Goal: Task Accomplishment & Management: Use online tool/utility

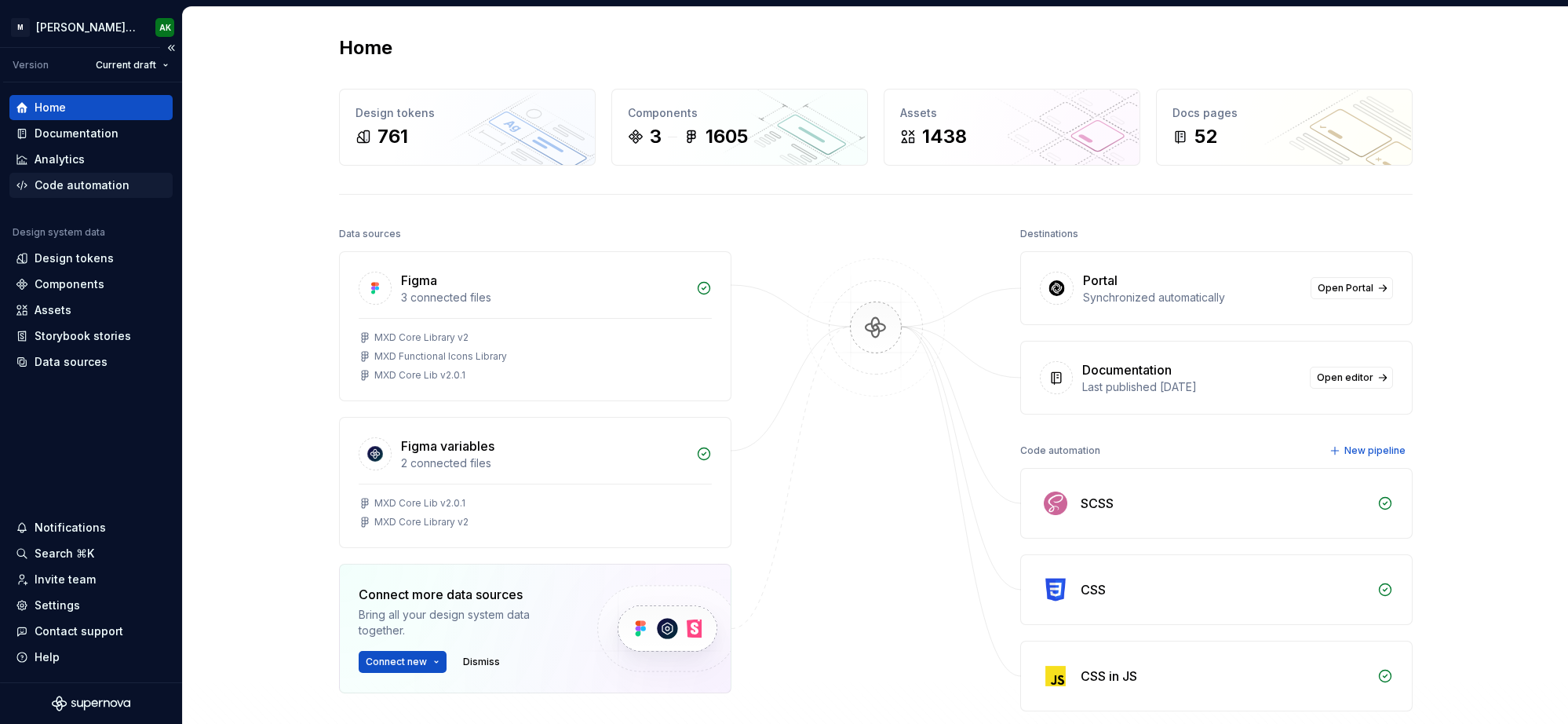
click at [63, 183] on div "Code automation" at bounding box center [82, 185] width 95 height 16
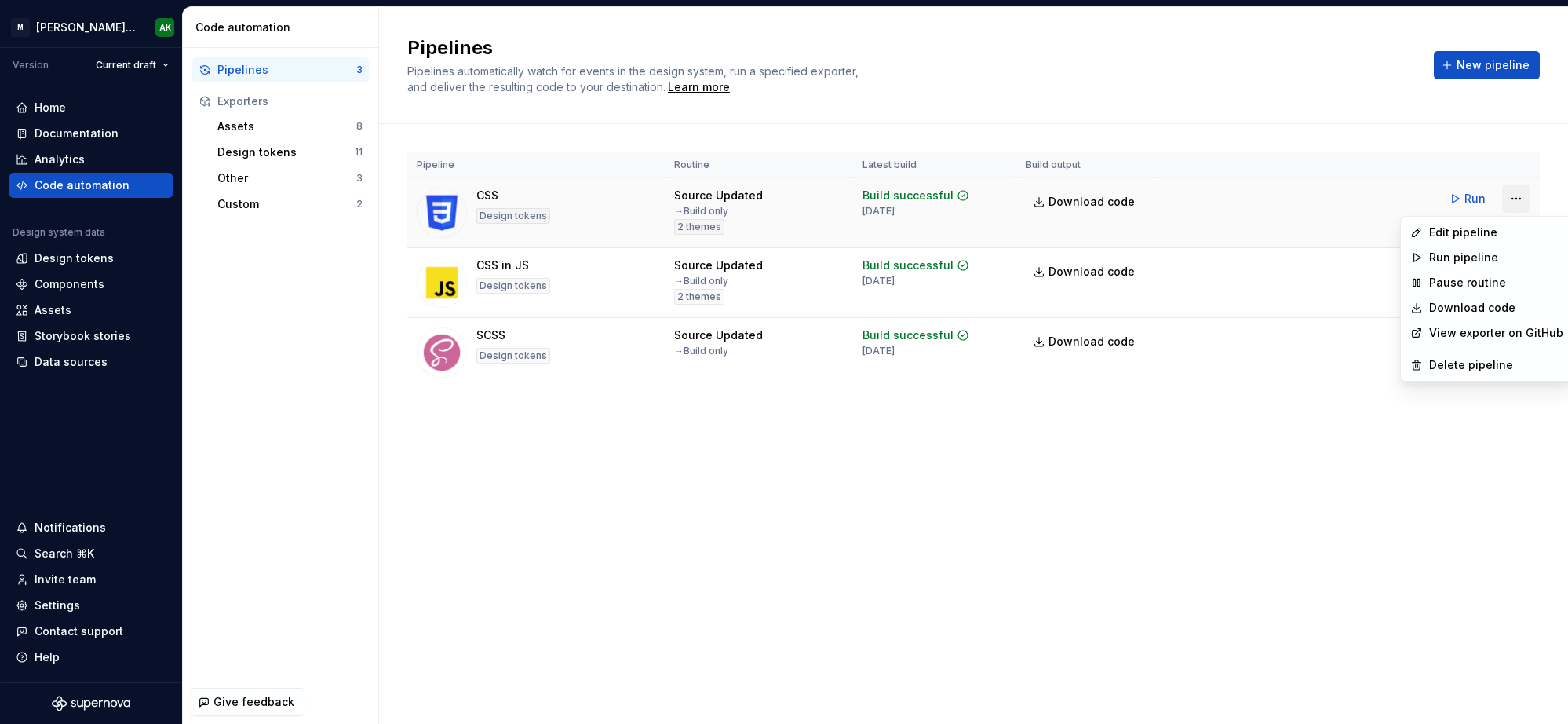
click at [1519, 192] on html "[PERSON_NAME] Design System AK Version Current draft Home Documentation Analyti…" at bounding box center [784, 362] width 1568 height 724
click at [1462, 225] on div "Edit pipeline" at bounding box center [1496, 232] width 134 height 16
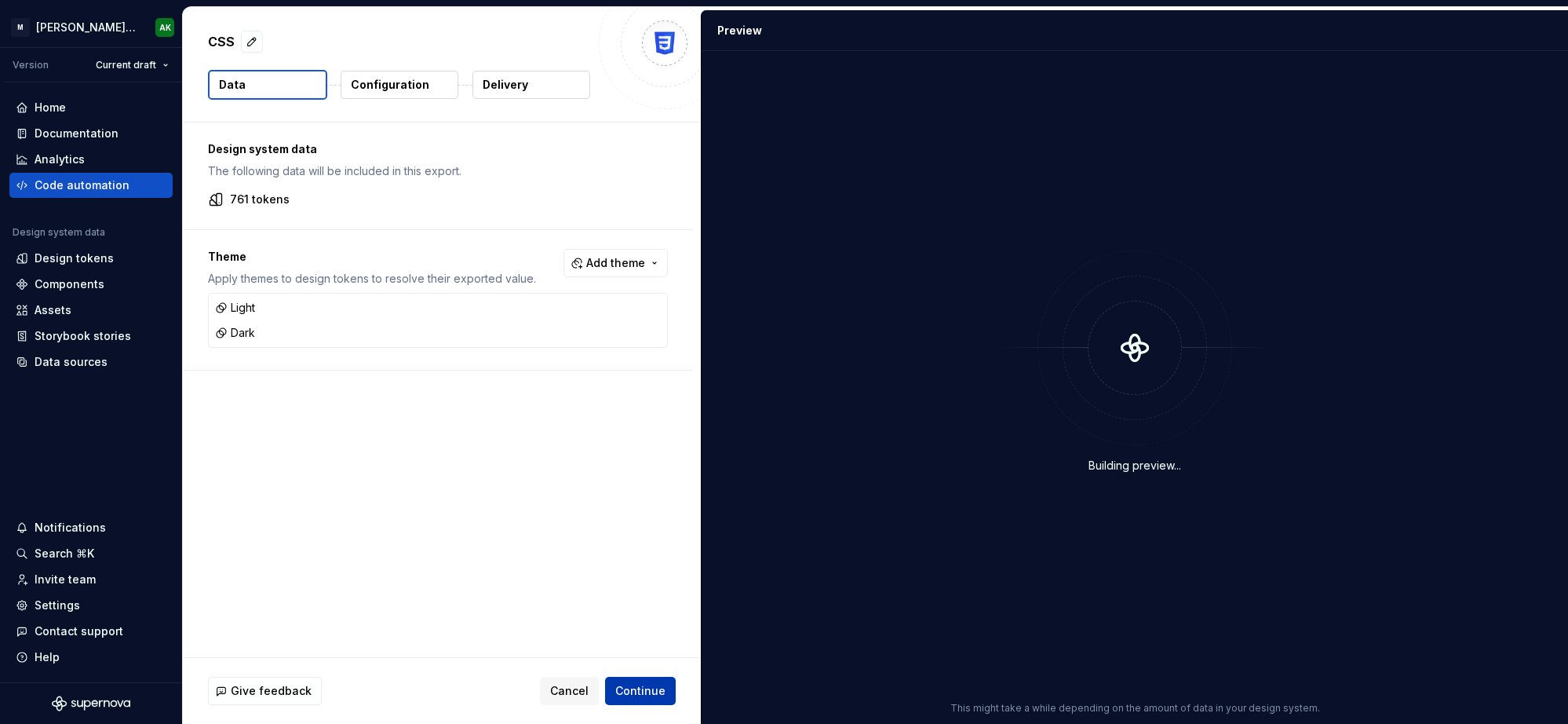
click at [631, 683] on button "Continue" at bounding box center [640, 691] width 71 height 28
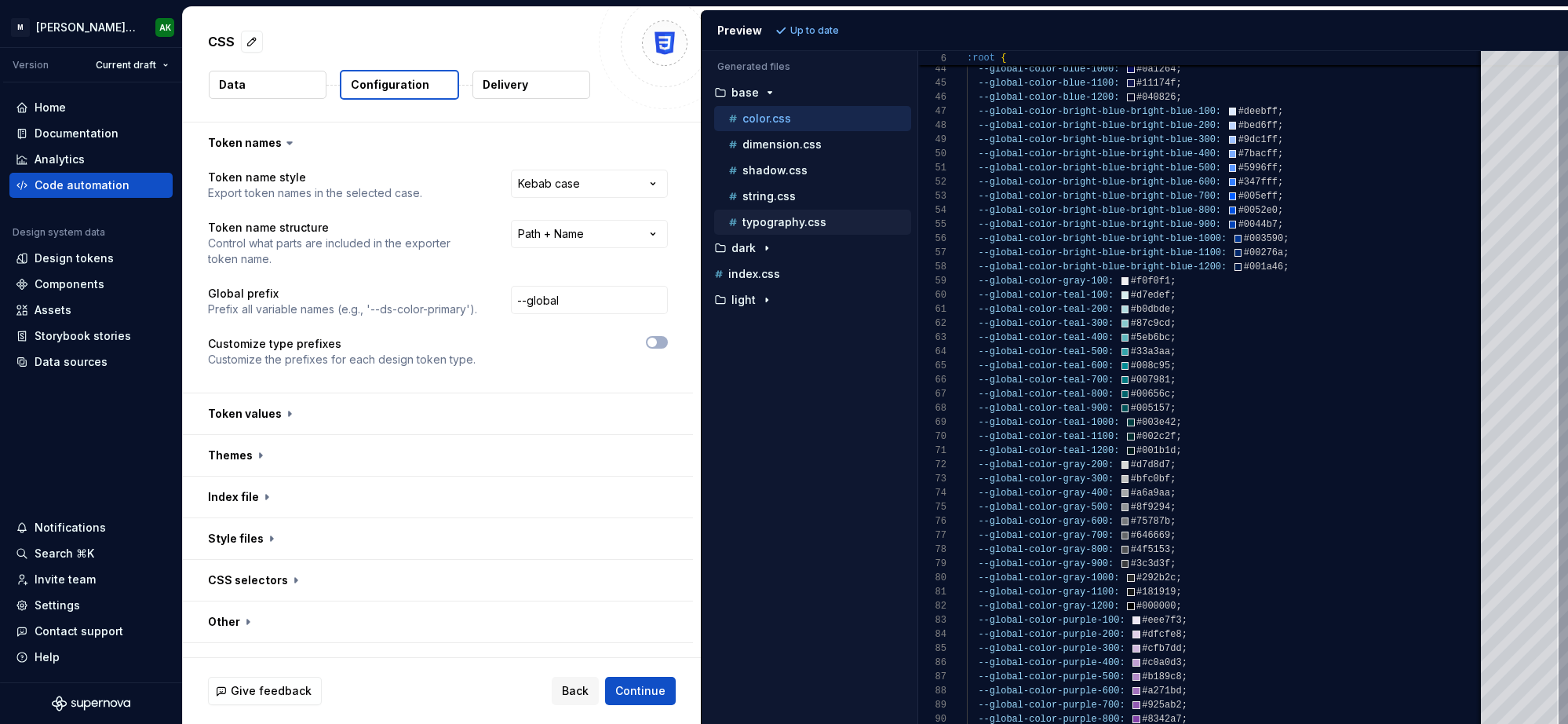
click at [791, 216] on p "typography.css" at bounding box center [784, 221] width 84 height 12
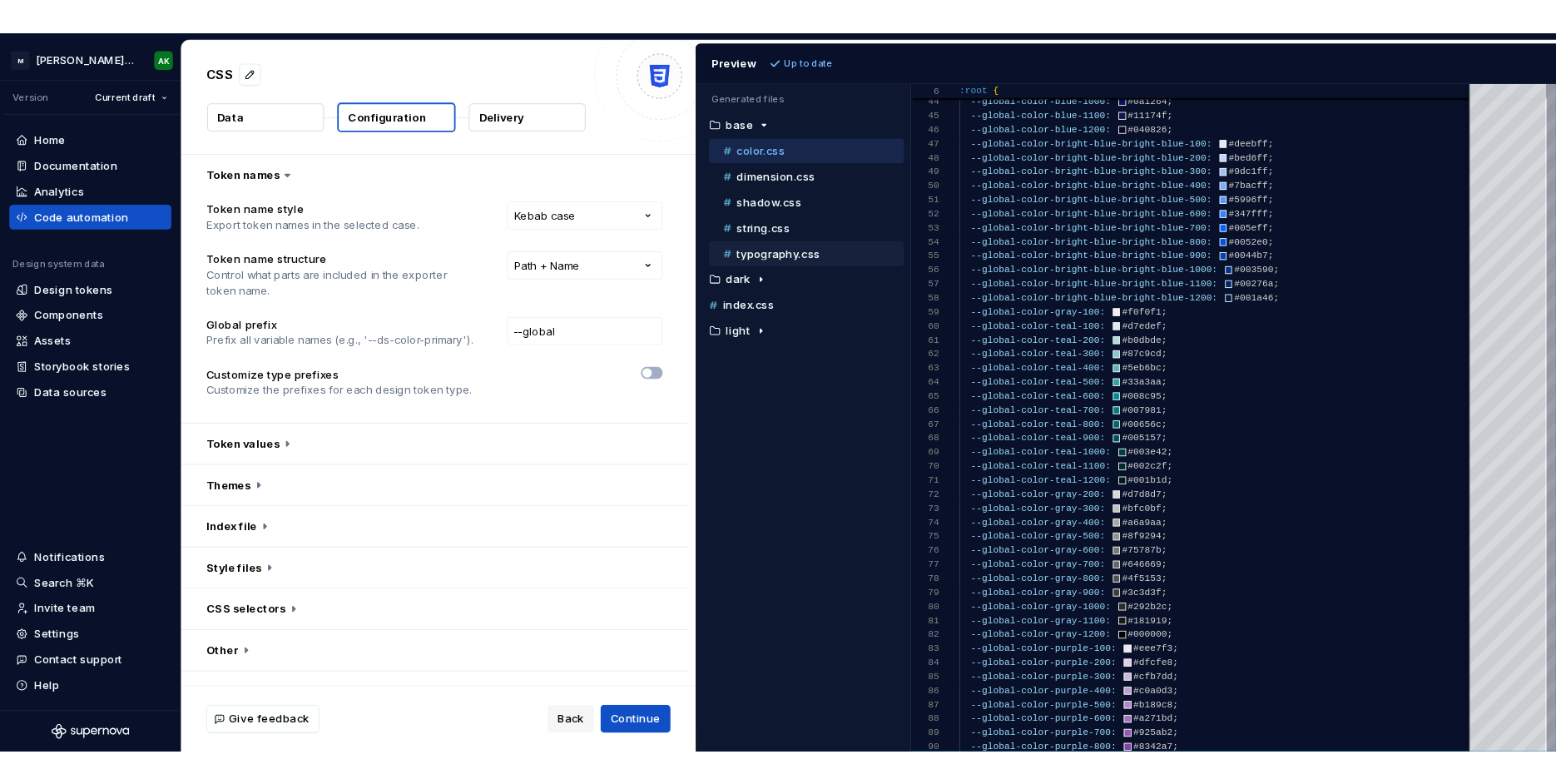
scroll to position [150, 0]
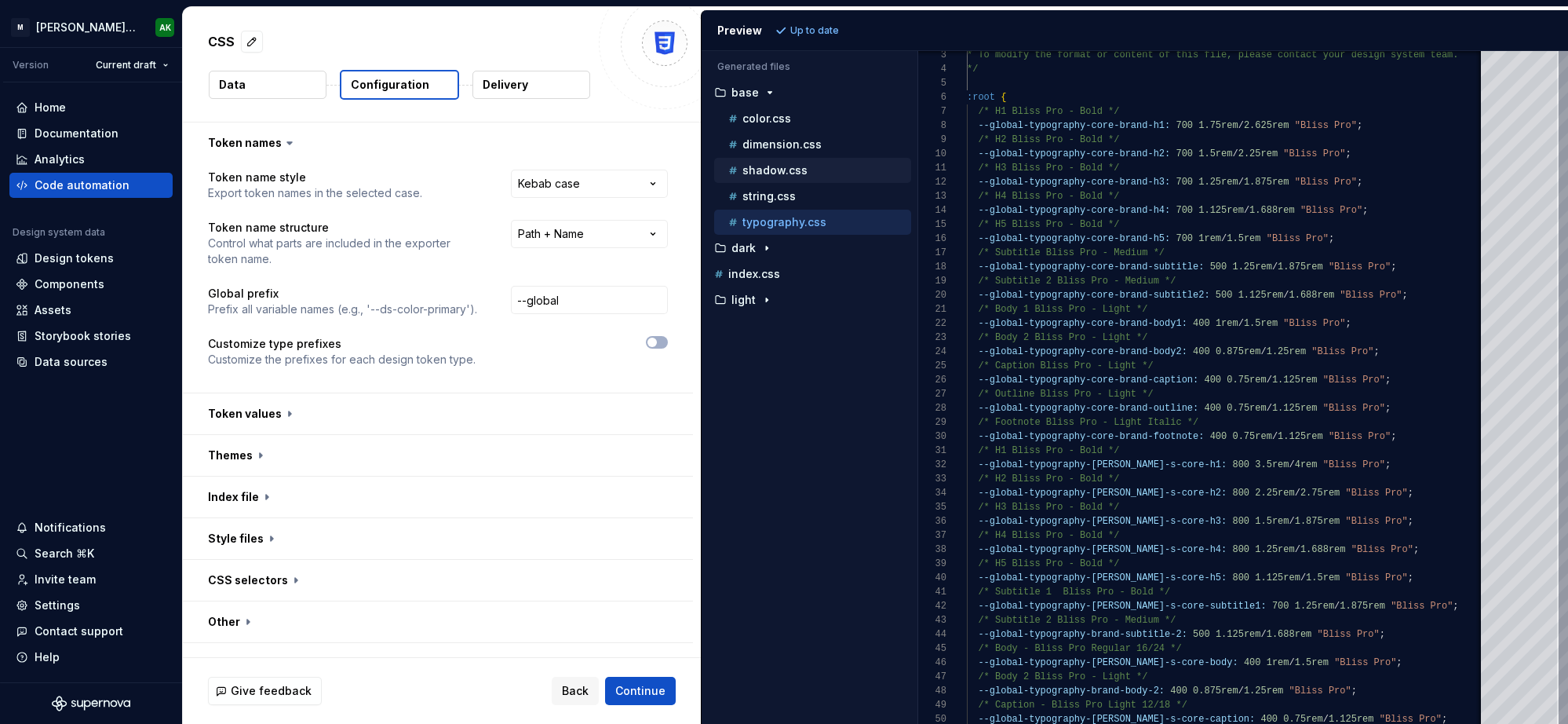
click at [783, 164] on p "shadow.css" at bounding box center [774, 170] width 65 height 12
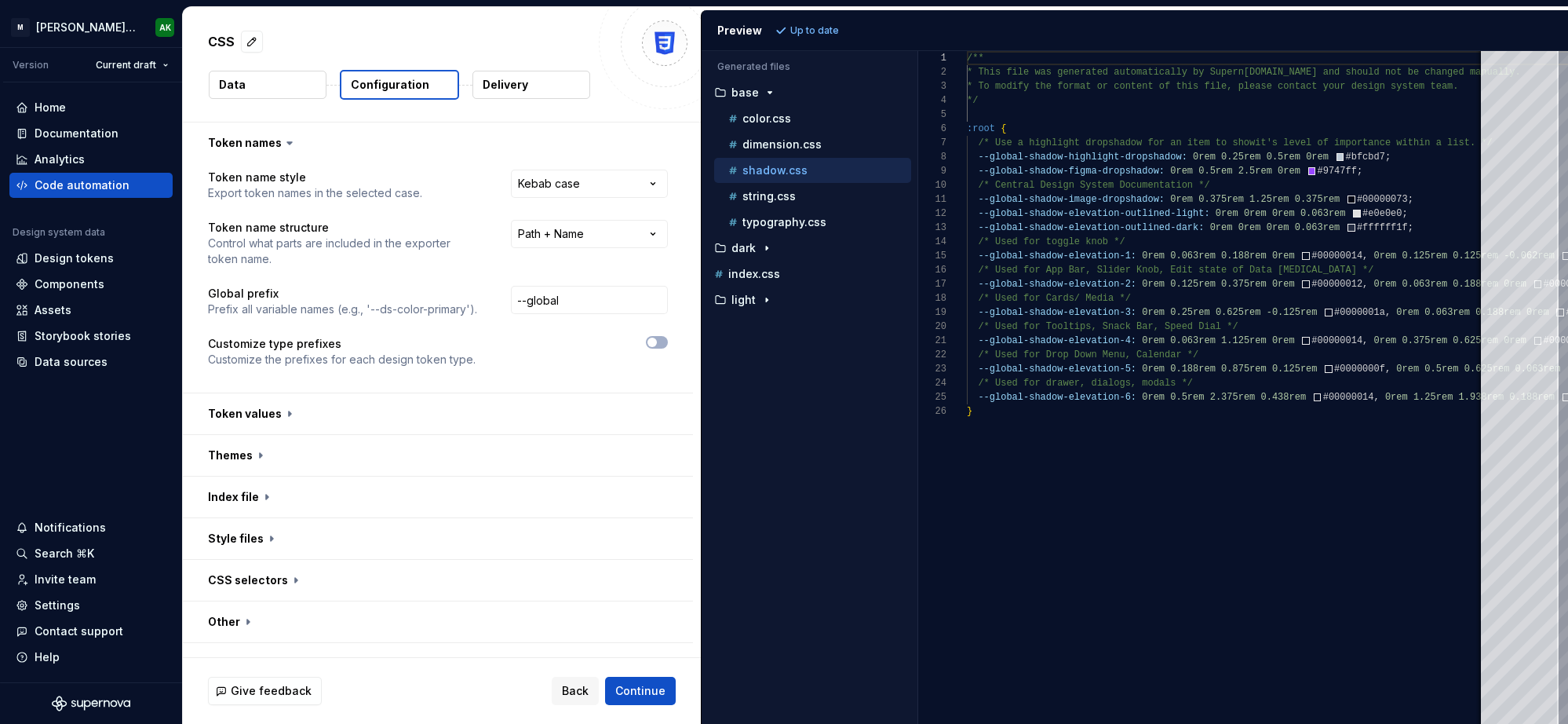
click at [236, 84] on p "Data" at bounding box center [232, 84] width 27 height 16
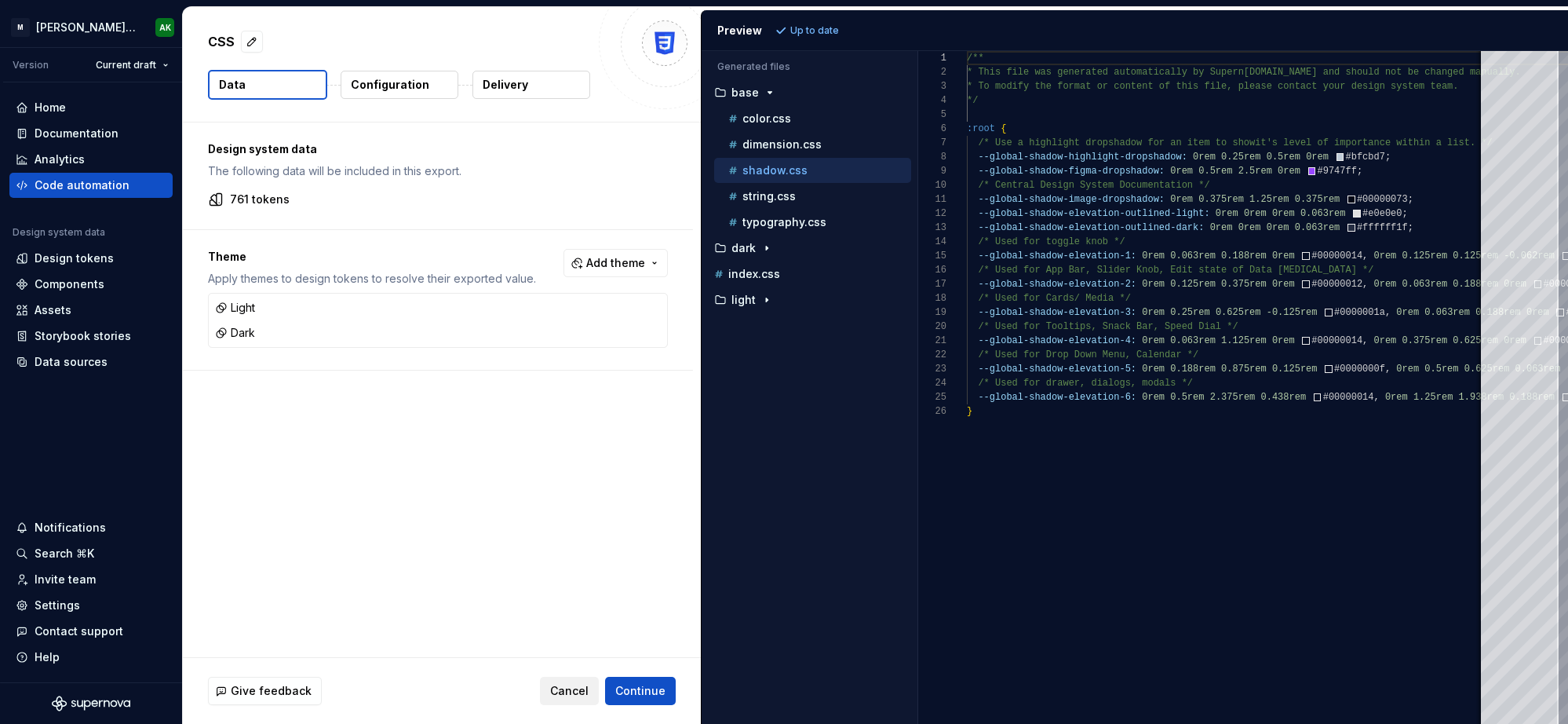
click at [567, 698] on span "Cancel" at bounding box center [569, 691] width 38 height 16
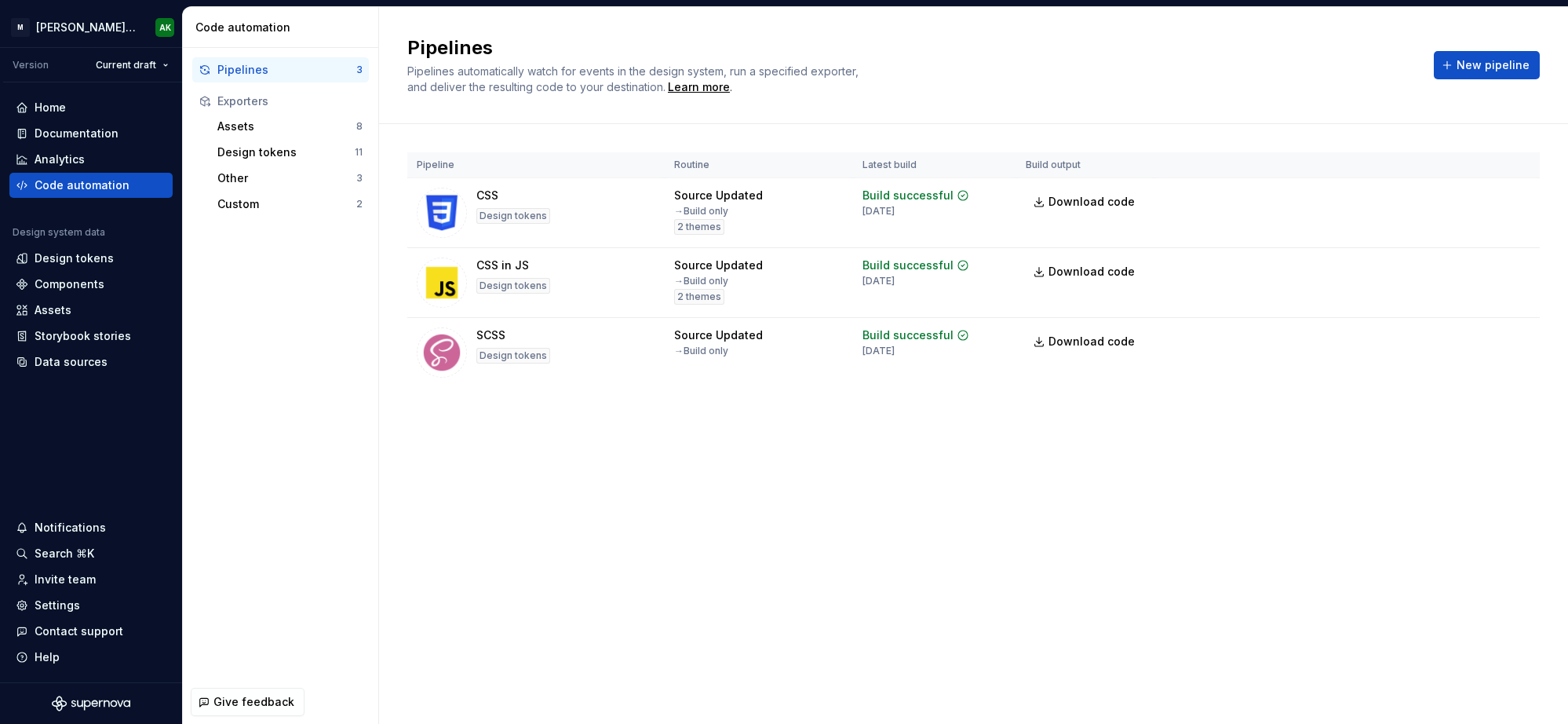
click at [1219, 77] on div "Pipelines Pipelines automatically watch for events in the design system, run a …" at bounding box center [911, 65] width 1007 height 60
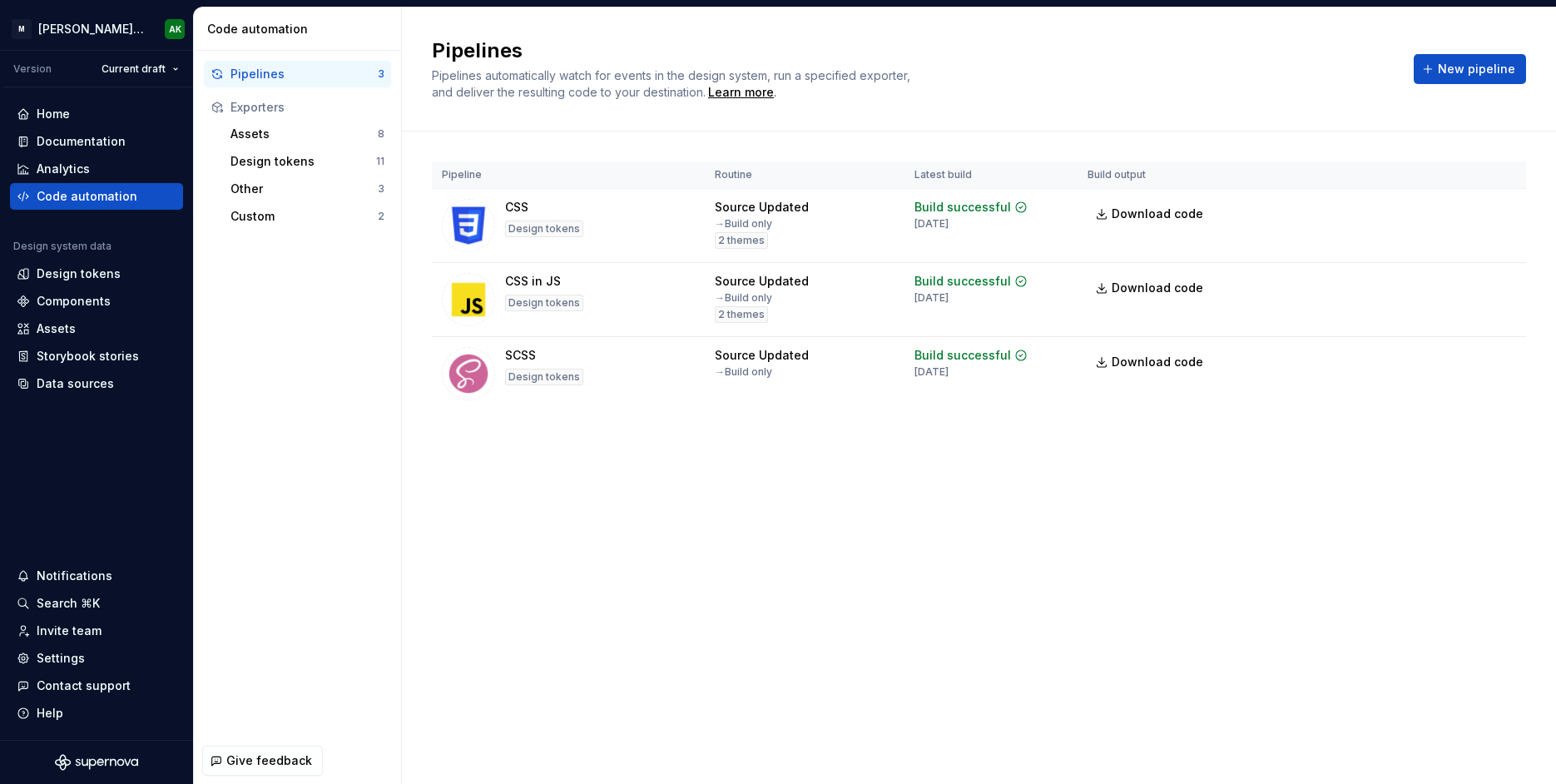
click at [1200, 64] on div "Pipelines Pipelines automatically watch for events in the design system, run a …" at bounding box center [913, 69] width 961 height 63
